Goal: Leave review/rating: Leave review/rating

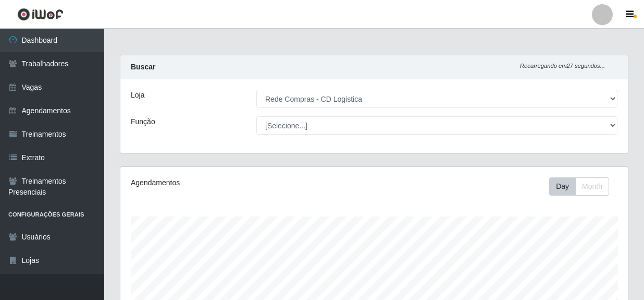
select select "429"
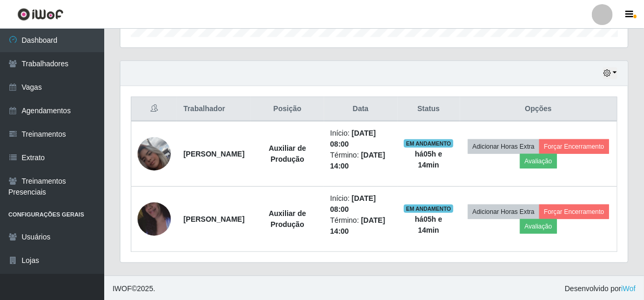
scroll to position [216, 508]
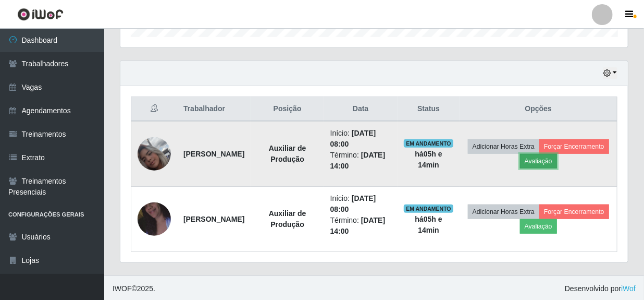
click at [557, 162] on button "Avaliação" at bounding box center [538, 161] width 37 height 15
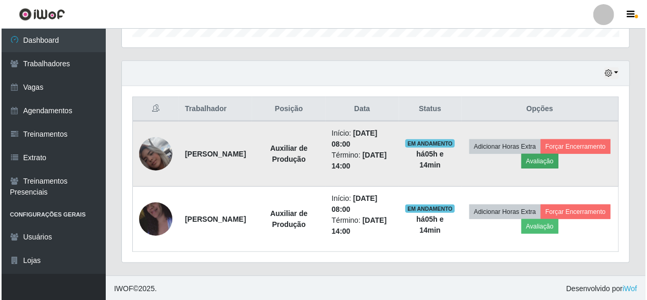
scroll to position [216, 503]
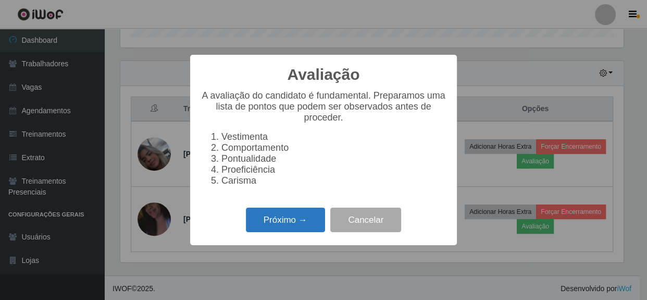
click at [266, 230] on button "Próximo →" at bounding box center [285, 219] width 79 height 24
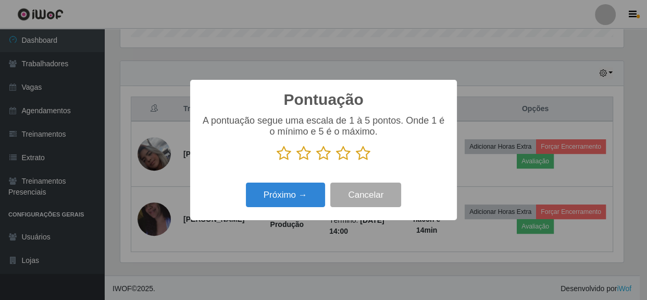
click at [361, 155] on icon at bounding box center [363, 153] width 15 height 16
click at [356, 161] on input "radio" at bounding box center [356, 161] width 0 height 0
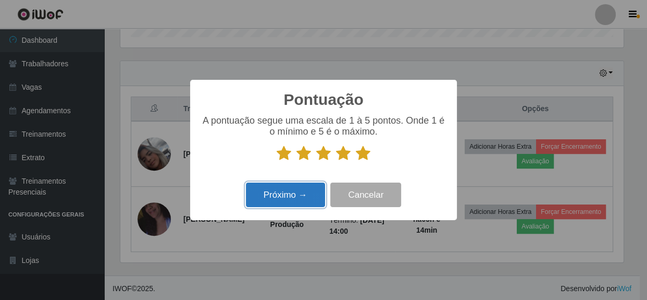
click at [274, 202] on button "Próximo →" at bounding box center [285, 194] width 79 height 24
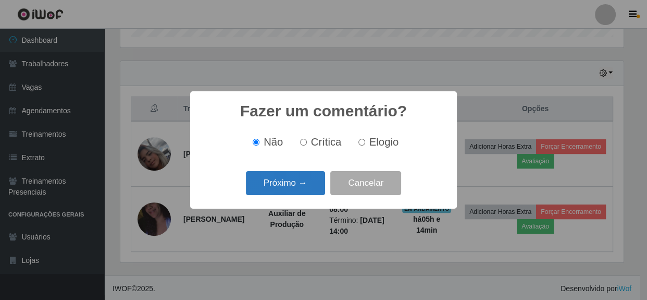
click at [310, 182] on button "Próximo →" at bounding box center [285, 183] width 79 height 24
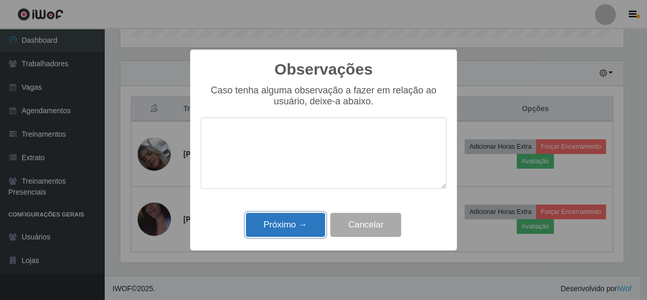
click at [304, 227] on button "Próximo →" at bounding box center [285, 225] width 79 height 24
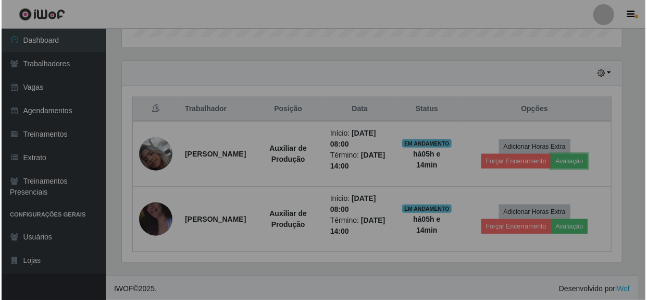
scroll to position [216, 508]
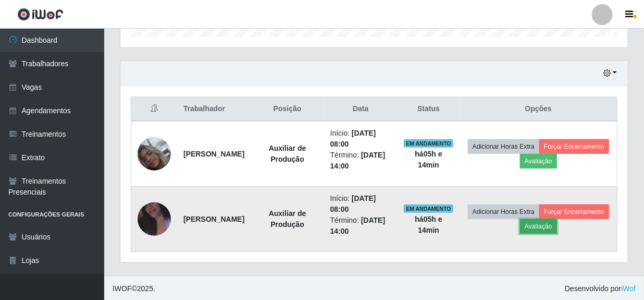
click at [557, 228] on button "Avaliação" at bounding box center [538, 226] width 37 height 15
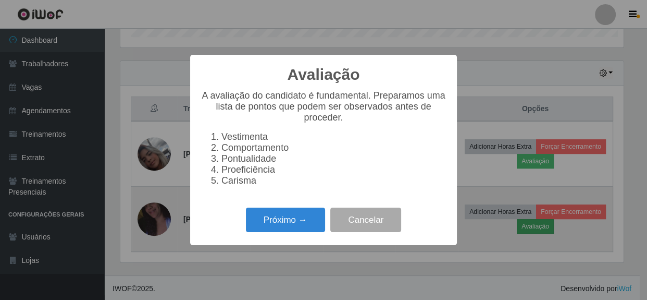
scroll to position [216, 503]
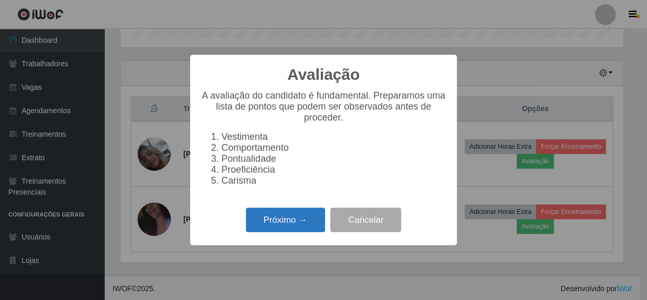
click at [298, 229] on button "Próximo →" at bounding box center [285, 219] width 79 height 24
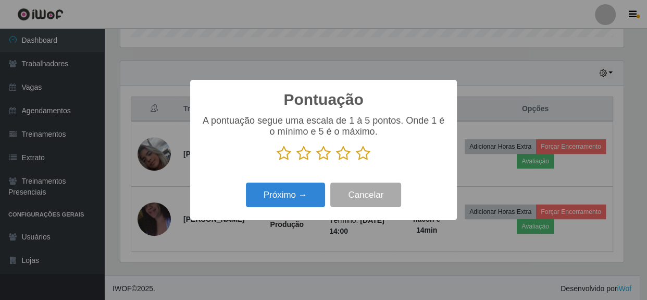
scroll to position [520999, 520712]
click at [364, 156] on icon at bounding box center [363, 153] width 15 height 16
click at [356, 161] on input "radio" at bounding box center [356, 161] width 0 height 0
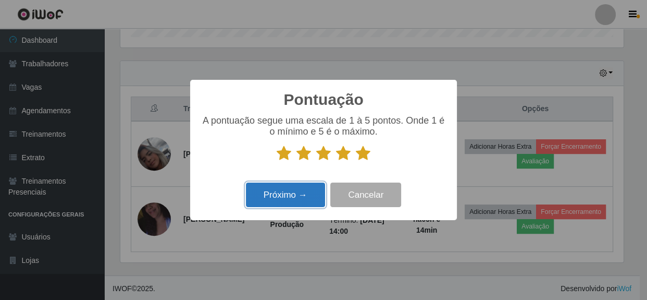
click at [300, 194] on button "Próximo →" at bounding box center [285, 194] width 79 height 24
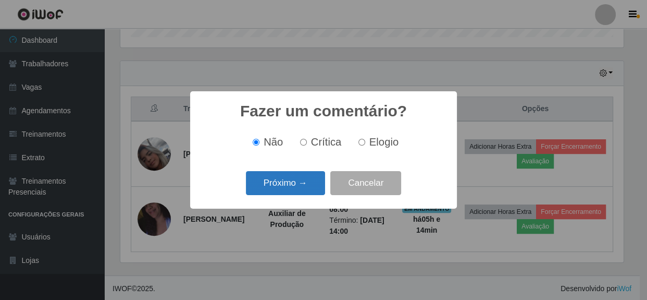
click at [300, 193] on button "Próximo →" at bounding box center [285, 183] width 79 height 24
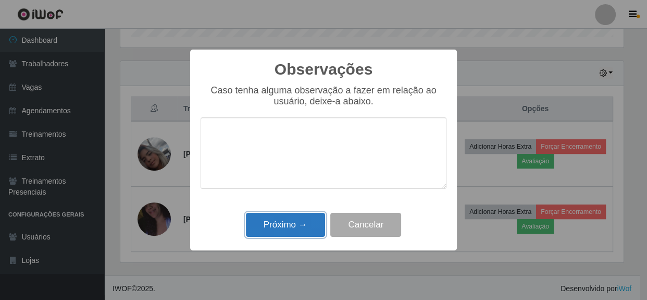
click at [306, 224] on button "Próximo →" at bounding box center [285, 225] width 79 height 24
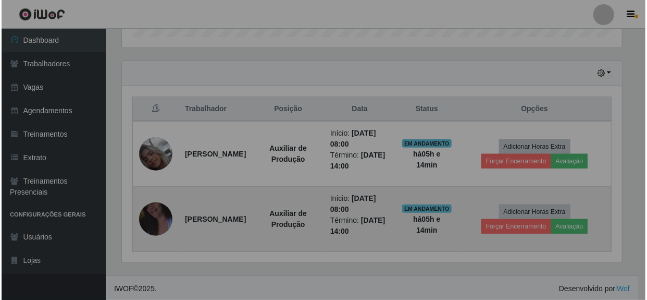
scroll to position [216, 508]
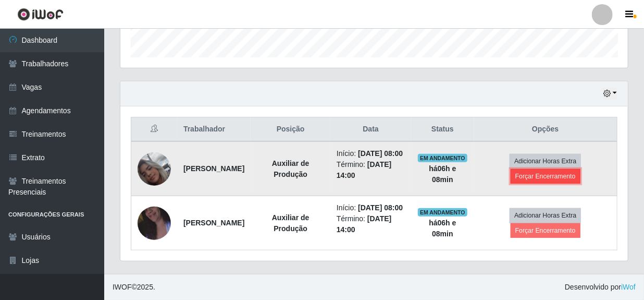
click at [547, 169] on button "Forçar Encerramento" at bounding box center [546, 176] width 70 height 15
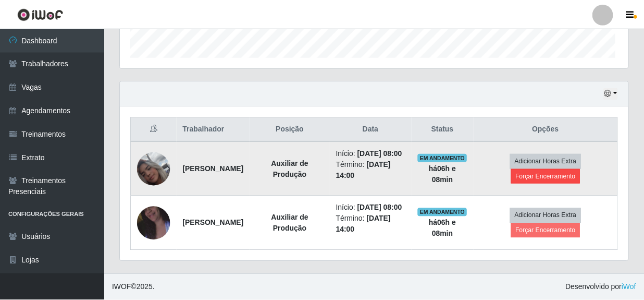
scroll to position [216, 503]
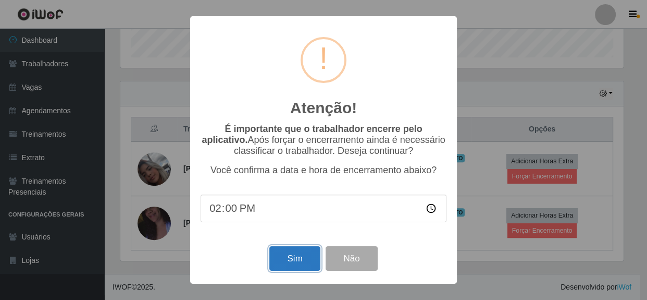
click at [288, 257] on button "Sim" at bounding box center [294, 258] width 51 height 24
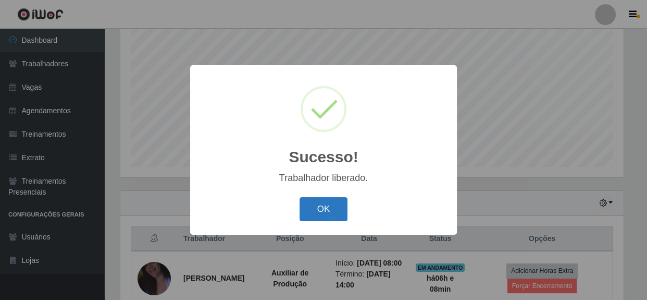
click at [328, 210] on button "OK" at bounding box center [324, 209] width 48 height 24
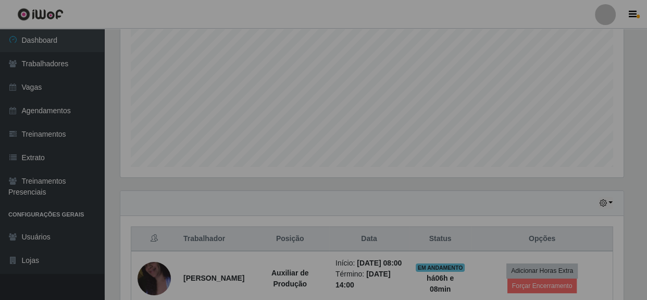
scroll to position [216, 508]
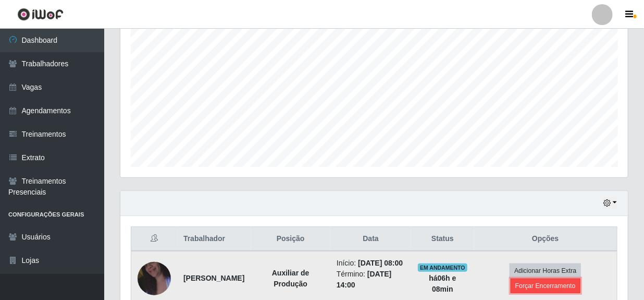
click at [544, 293] on button "Forçar Encerramento" at bounding box center [546, 285] width 70 height 15
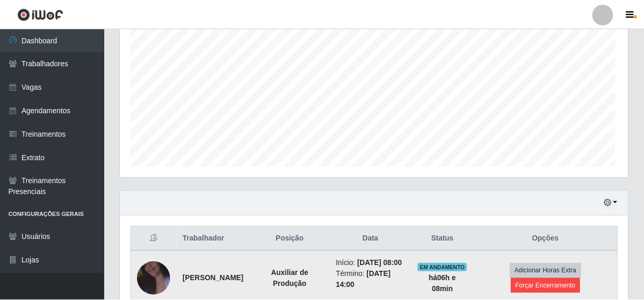
scroll to position [216, 503]
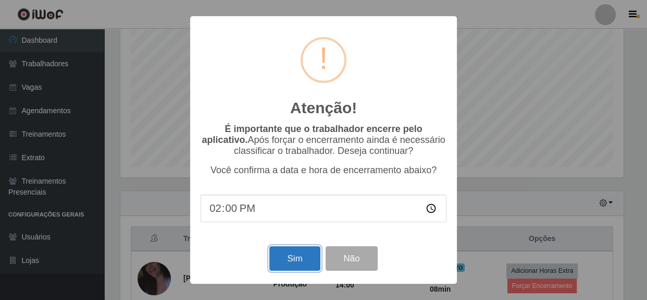
click at [285, 255] on button "Sim" at bounding box center [294, 258] width 51 height 24
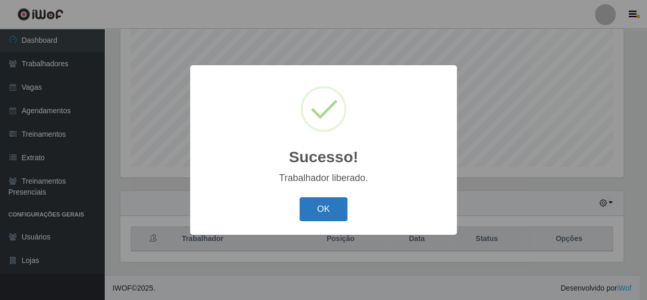
click at [319, 210] on button "OK" at bounding box center [324, 209] width 48 height 24
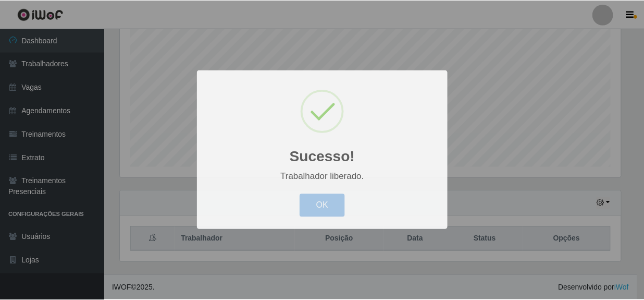
scroll to position [216, 508]
